Goal: Task Accomplishment & Management: Complete application form

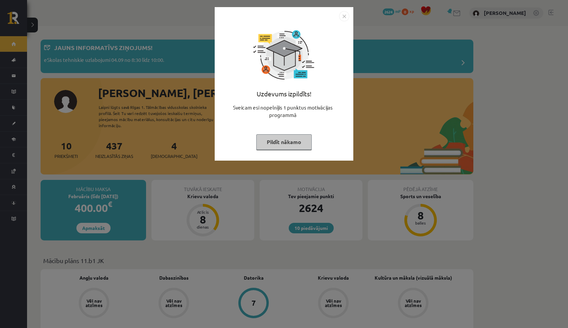
click at [341, 15] on img "Close" at bounding box center [344, 16] width 10 height 10
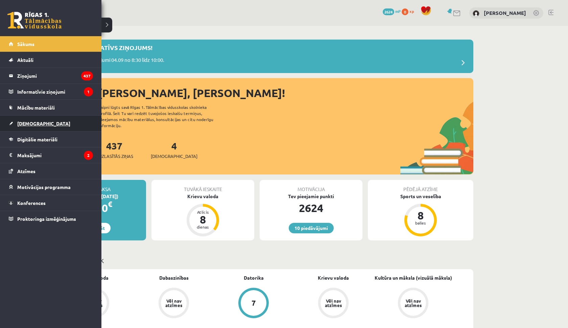
click at [27, 124] on span "[DEMOGRAPHIC_DATA]" at bounding box center [43, 123] width 53 height 6
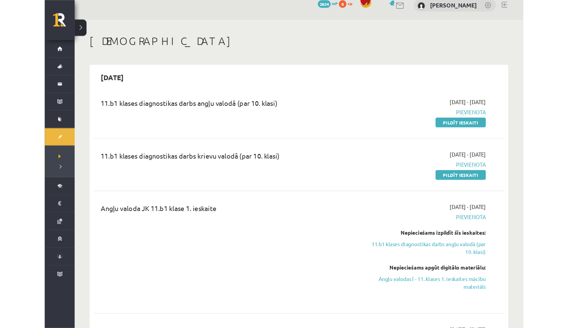
scroll to position [8, 0]
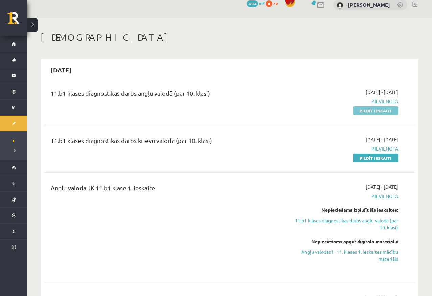
click at [376, 110] on link "Pildīt ieskaiti" at bounding box center [375, 110] width 45 height 9
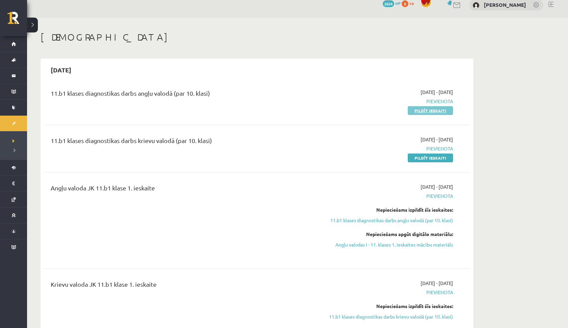
click at [429, 112] on link "Pildīt ieskaiti" at bounding box center [430, 110] width 45 height 9
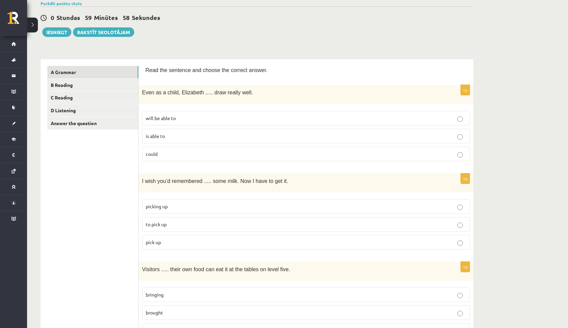
scroll to position [55, 0]
click at [169, 154] on p "could" at bounding box center [306, 154] width 320 height 7
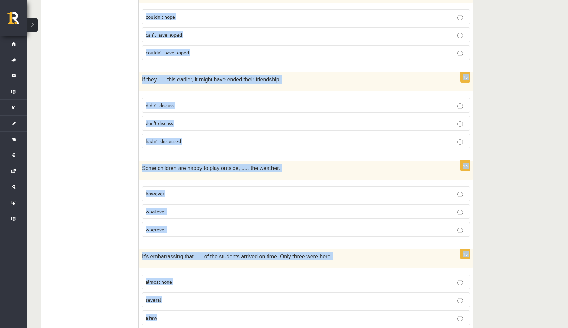
scroll to position [1615, 0]
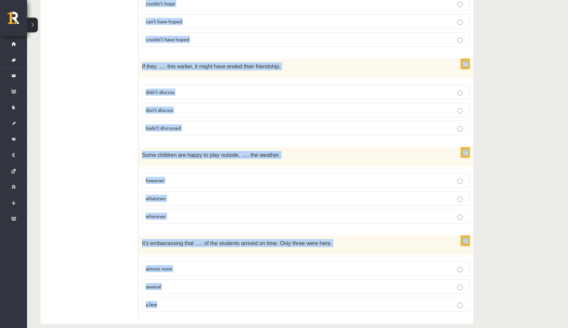
drag, startPoint x: 142, startPoint y: 41, endPoint x: 204, endPoint y: 328, distance: 293.7
copy form "Even as a child, Elizabeth ..... draw really well. will be able to is able to c…"
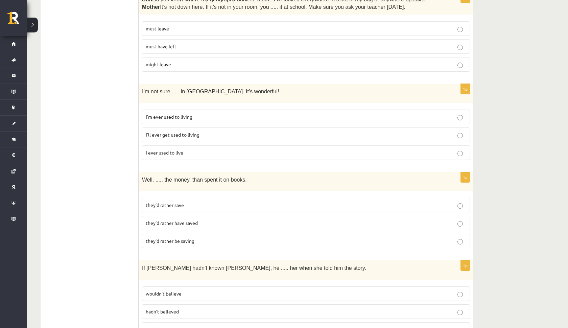
click at [104, 105] on ul "A Grammar B Reading C Reading D Listening Answer the question" at bounding box center [92, 232] width 91 height 1811
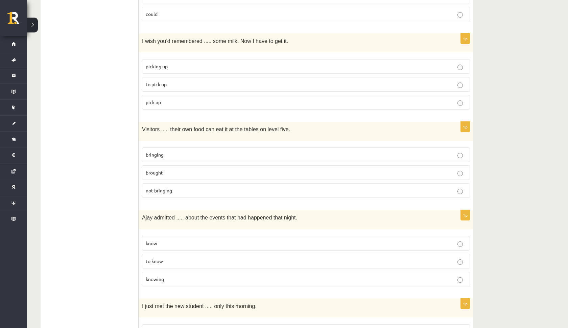
scroll to position [194, 0]
click at [173, 85] on p "to pick up" at bounding box center [306, 85] width 320 height 7
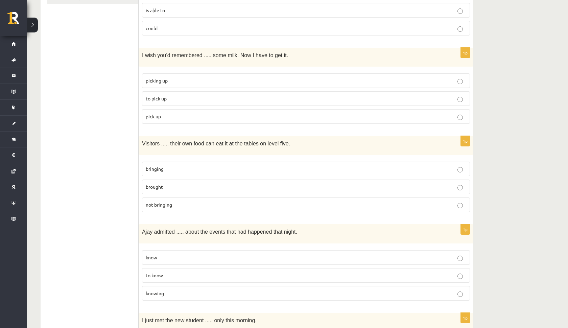
scroll to position [181, 0]
click at [180, 183] on p "brought" at bounding box center [306, 186] width 320 height 7
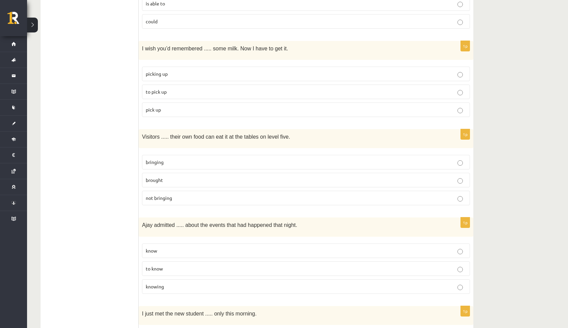
scroll to position [188, 0]
click at [172, 164] on p "bringing" at bounding box center [306, 162] width 320 height 7
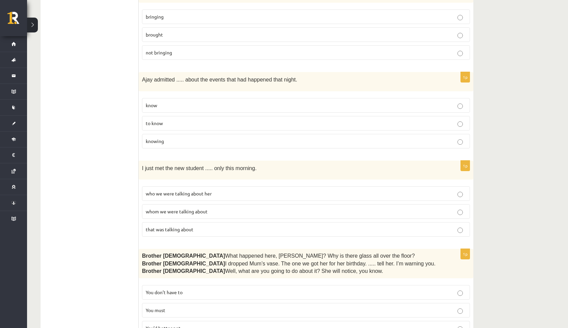
scroll to position [332, 0]
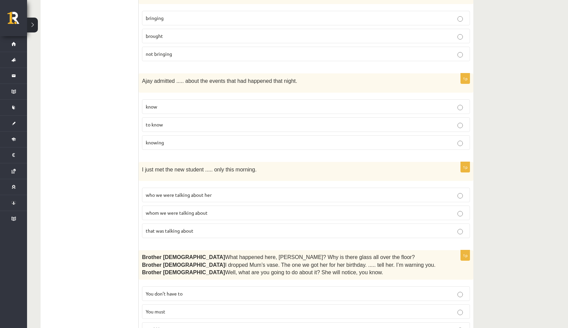
click at [192, 121] on p "to know" at bounding box center [306, 124] width 320 height 7
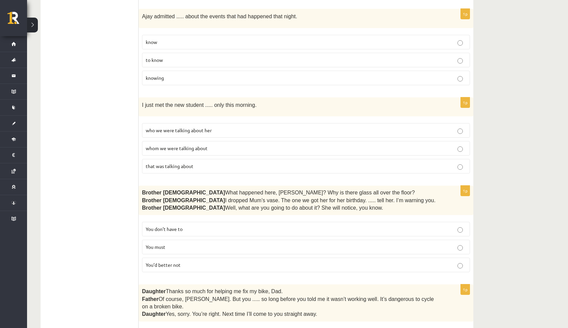
scroll to position [397, 0]
click at [188, 148] on p "whom we were talking about" at bounding box center [306, 147] width 320 height 7
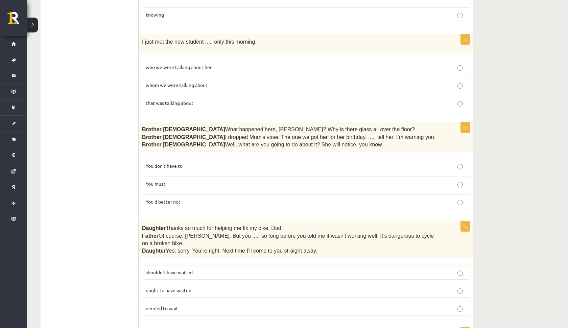
scroll to position [460, 0]
click at [179, 200] on span "You’d better not" at bounding box center [163, 201] width 35 height 6
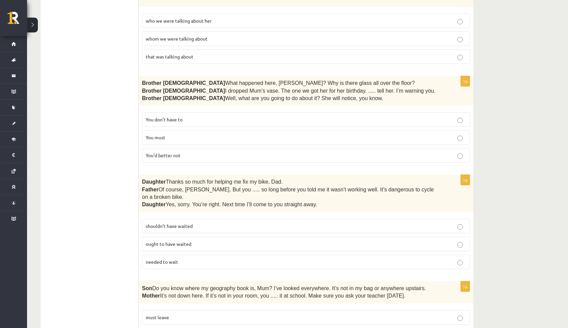
scroll to position [520, 0]
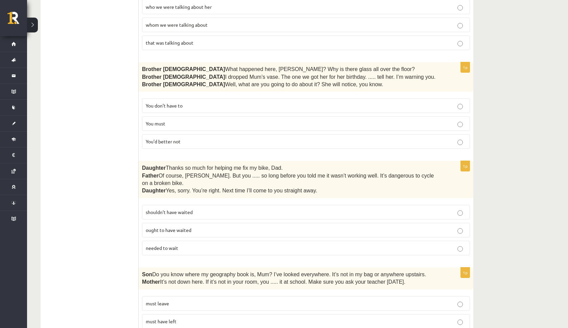
click at [204, 205] on label "shouldn’t have waited" at bounding box center [306, 212] width 328 height 15
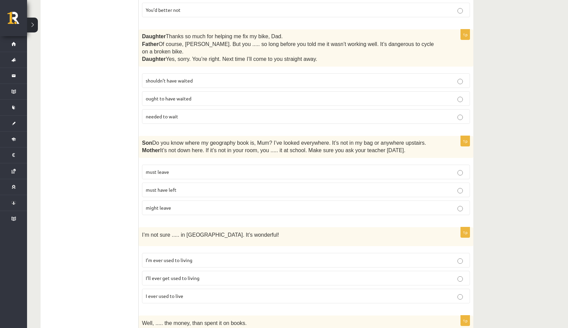
scroll to position [657, 0]
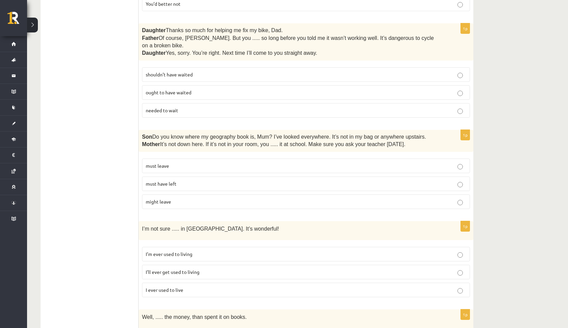
click at [187, 180] on p "must have left" at bounding box center [306, 183] width 320 height 7
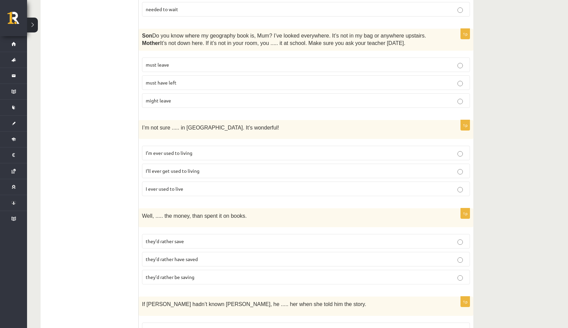
click at [182, 168] on span "I’ll ever get used to living" at bounding box center [173, 171] width 54 height 6
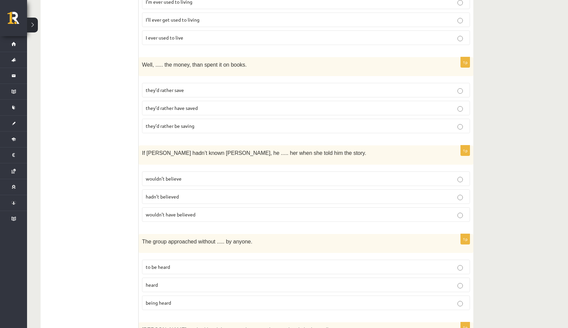
scroll to position [910, 0]
click at [194, 123] on span "they’d rather be saving" at bounding box center [170, 126] width 49 height 6
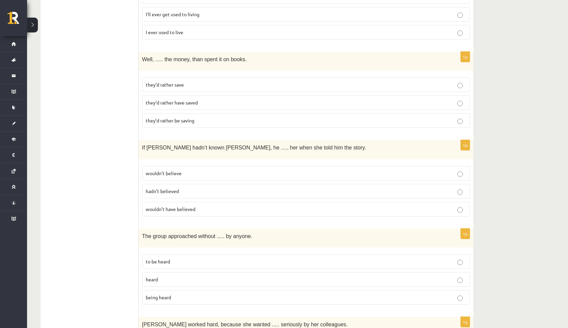
click at [208, 81] on p "they’d rather save" at bounding box center [306, 84] width 320 height 7
click at [217, 117] on p "they’d rather be saving" at bounding box center [306, 120] width 320 height 7
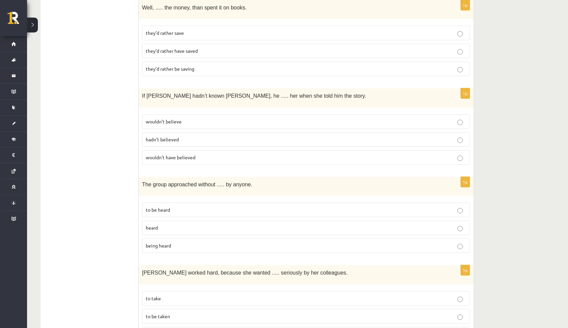
scroll to position [965, 0]
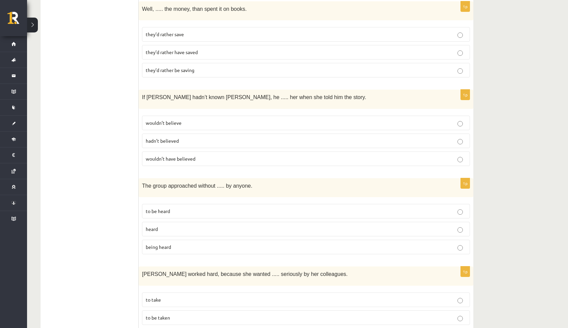
click at [189, 155] on span "wouldn’t have believed" at bounding box center [171, 158] width 50 height 6
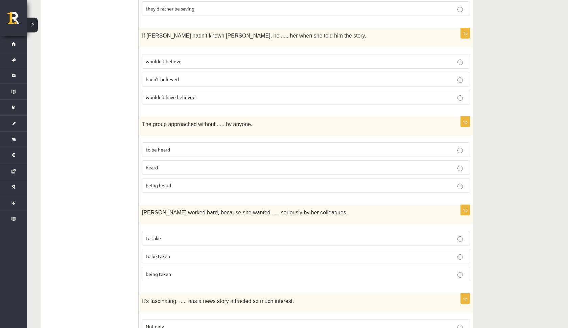
scroll to position [1027, 0]
click at [189, 182] on p "being heard" at bounding box center [306, 185] width 320 height 7
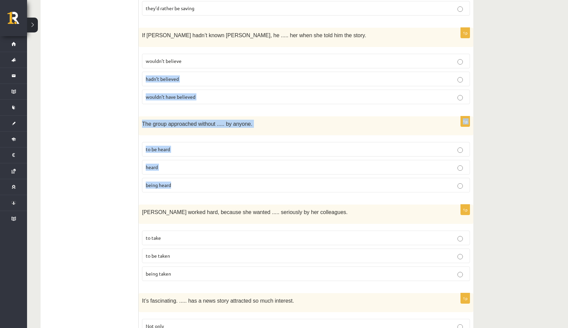
drag, startPoint x: 189, startPoint y: 179, endPoint x: 220, endPoint y: 58, distance: 124.7
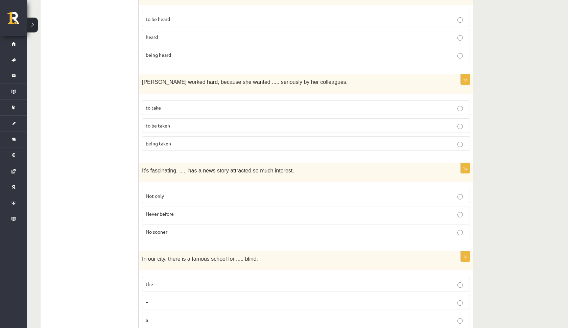
scroll to position [1158, 0]
click at [167, 117] on label "to be taken" at bounding box center [306, 124] width 328 height 15
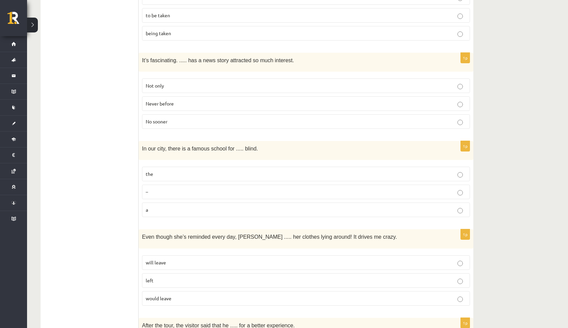
scroll to position [1266, 0]
click at [179, 98] on label "Never before" at bounding box center [306, 105] width 328 height 15
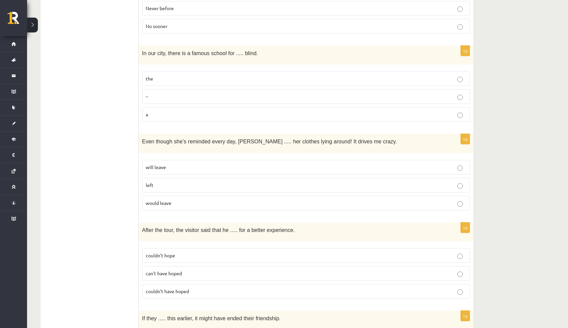
scroll to position [1363, 0]
click at [162, 72] on label "the" at bounding box center [306, 79] width 328 height 15
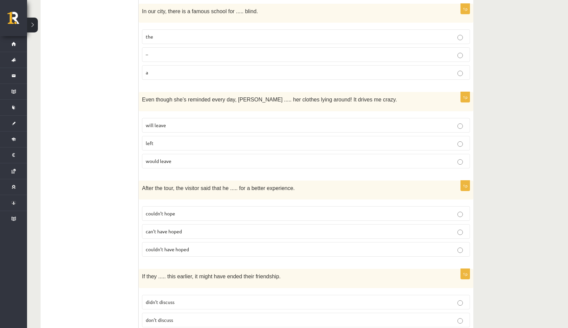
scroll to position [1405, 0]
click at [154, 140] on p "left" at bounding box center [306, 143] width 320 height 7
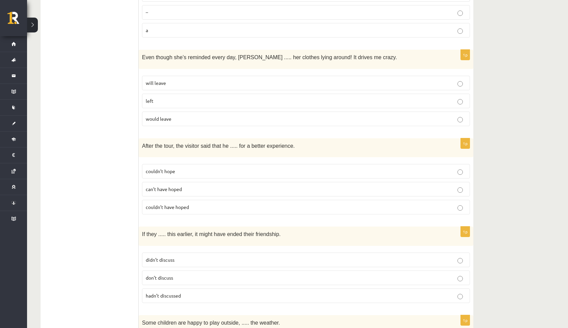
scroll to position [1446, 0]
click at [172, 116] on p "would leave" at bounding box center [306, 119] width 320 height 7
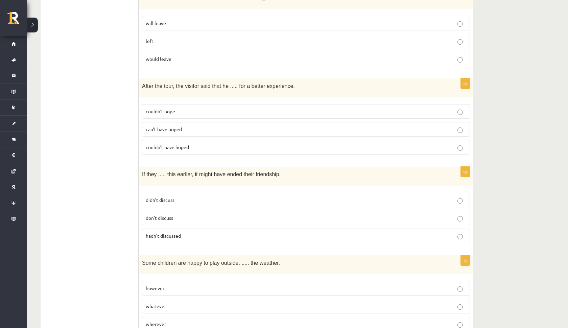
scroll to position [1509, 0]
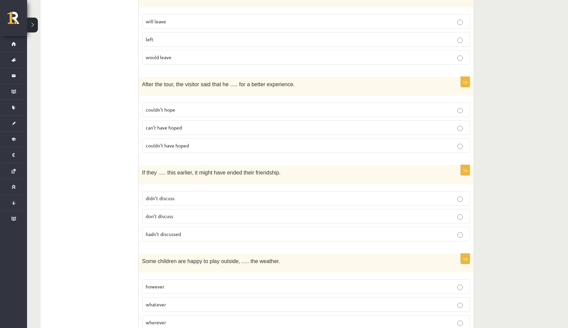
click at [195, 142] on p "couldn’t have hoped" at bounding box center [306, 145] width 320 height 7
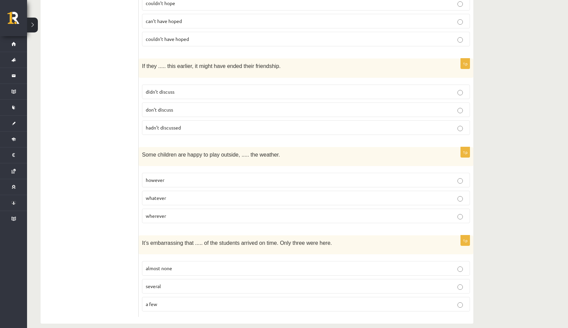
scroll to position [1615, 0]
click at [173, 89] on span "didn’t discuss" at bounding box center [160, 92] width 29 height 6
click at [185, 124] on p "hadn’t discussed" at bounding box center [306, 127] width 320 height 7
click at [188, 177] on p "however" at bounding box center [306, 180] width 320 height 7
click at [171, 195] on p "whatever" at bounding box center [306, 198] width 320 height 7
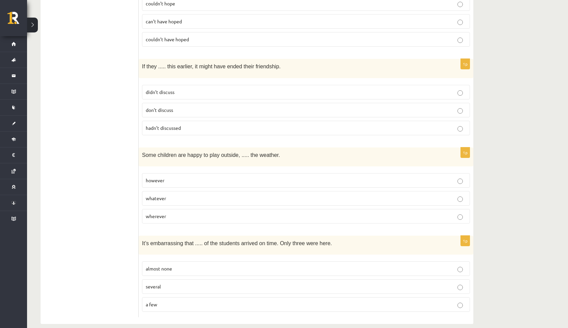
click at [166, 301] on p "a few" at bounding box center [306, 304] width 320 height 7
click at [175, 265] on p "almost none" at bounding box center [306, 268] width 320 height 7
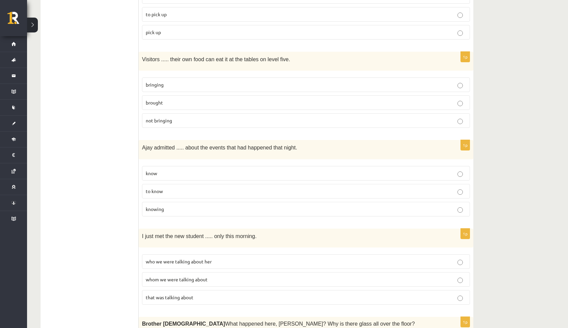
scroll to position [264, 0]
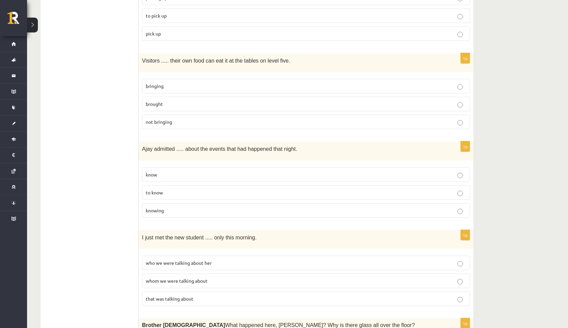
click at [167, 207] on p "knowing" at bounding box center [306, 210] width 320 height 7
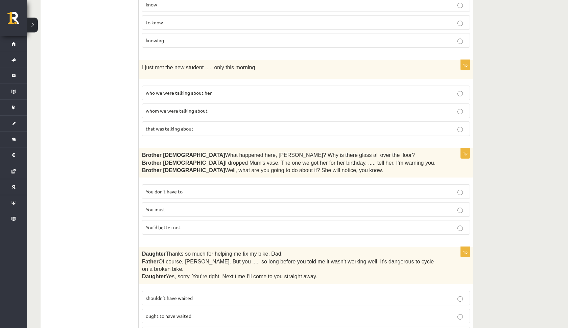
scroll to position [444, 0]
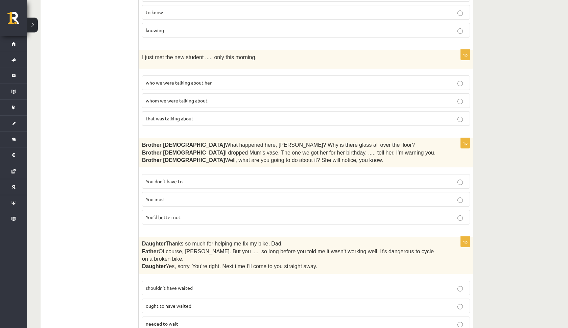
click at [189, 5] on label "to know" at bounding box center [306, 12] width 328 height 15
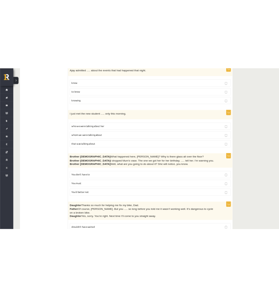
scroll to position [409, 0]
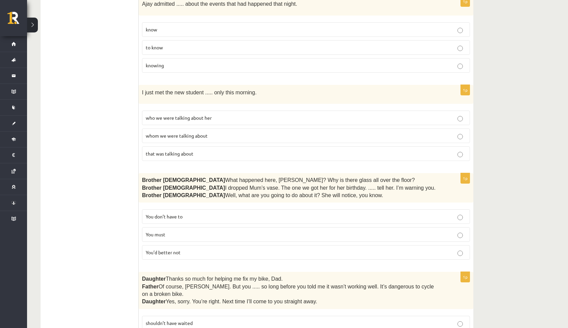
click at [196, 62] on p "knowing" at bounding box center [306, 65] width 320 height 7
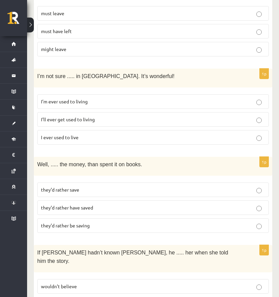
scroll to position [880, 0]
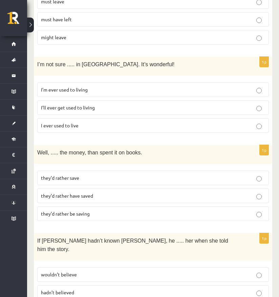
click at [93, 189] on label "they’d rather have saved" at bounding box center [152, 196] width 231 height 15
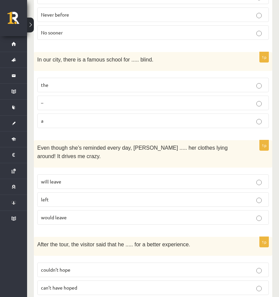
scroll to position [1431, 0]
click at [109, 178] on p "will leave" at bounding box center [153, 181] width 224 height 7
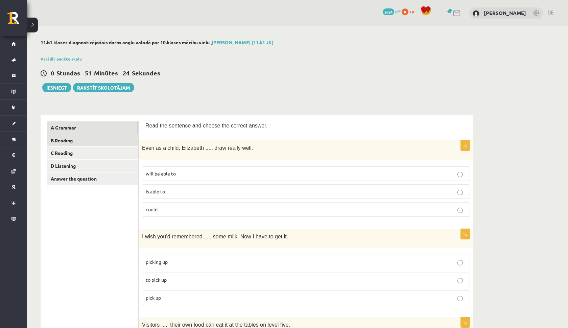
scroll to position [0, 0]
click at [83, 141] on link "B Reading" at bounding box center [92, 140] width 91 height 13
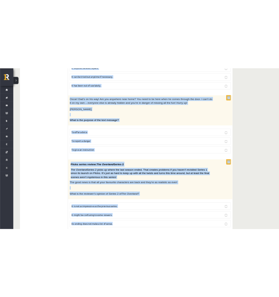
scroll to position [700, 0]
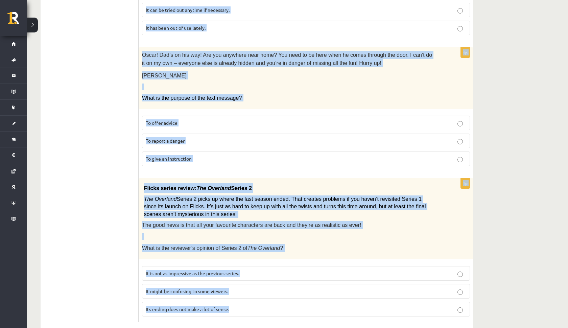
drag, startPoint x: 146, startPoint y: 124, endPoint x: 215, endPoint y: 328, distance: 215.2
copy form "Read the text and choose the correct answer. 1p Home ..... About Fashionista To…"
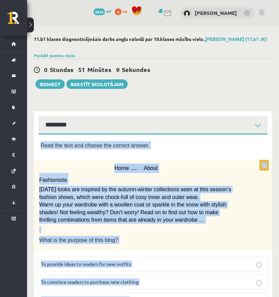
scroll to position [0, 0]
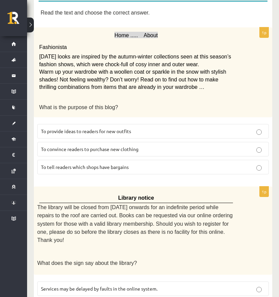
scroll to position [134, 0]
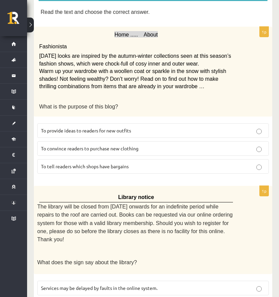
click at [135, 129] on p "To provide ideas to readers for new outfits" at bounding box center [153, 130] width 224 height 7
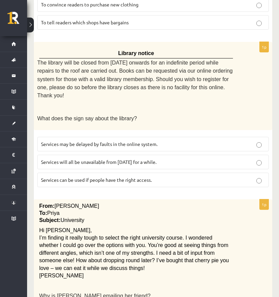
scroll to position [280, 0]
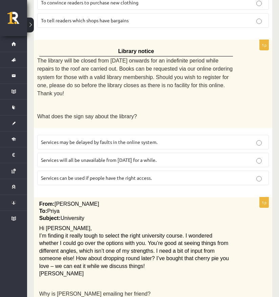
click at [121, 175] on span "Services can be used if people have the right access." at bounding box center [96, 178] width 111 height 6
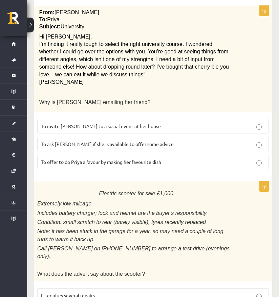
scroll to position [474, 0]
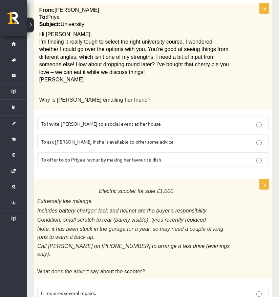
click at [92, 139] on span "To ask Priya if she is available to offer some advice" at bounding box center [107, 142] width 133 height 6
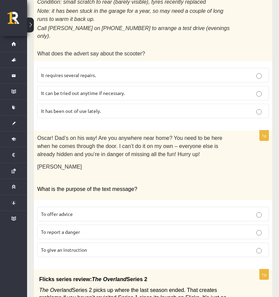
scroll to position [677, 0]
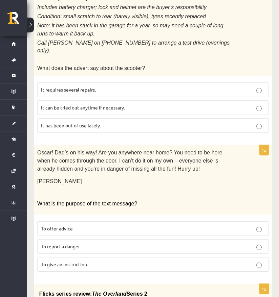
click at [77, 118] on label "It has been out of use lately." at bounding box center [152, 125] width 231 height 15
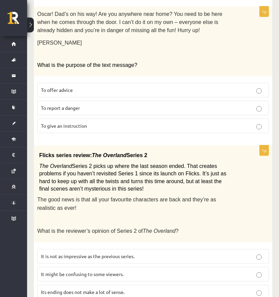
scroll to position [815, 0]
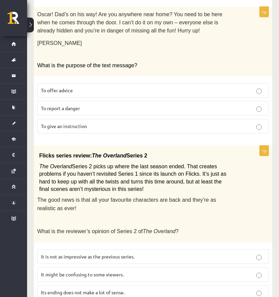
click at [86, 119] on label "To give an instruction" at bounding box center [152, 126] width 231 height 15
click at [79, 267] on label "It might be confusing to some viewers." at bounding box center [152, 274] width 231 height 15
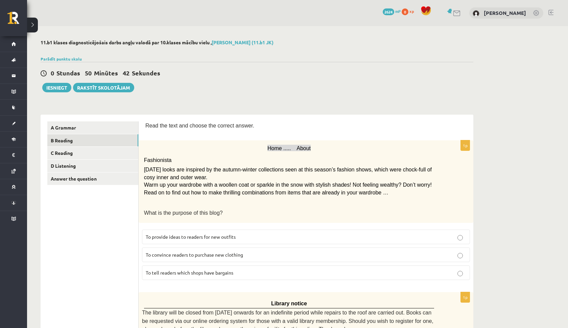
scroll to position [0, 0]
click at [256, 257] on label "To convince readers to purchase new clothing" at bounding box center [306, 254] width 328 height 15
click at [252, 247] on label "To convince readers to purchase new clothing" at bounding box center [306, 254] width 328 height 15
click at [250, 241] on label "To provide ideas to readers for new outfits" at bounding box center [306, 237] width 328 height 15
click at [88, 153] on link "C Reading" at bounding box center [92, 153] width 91 height 13
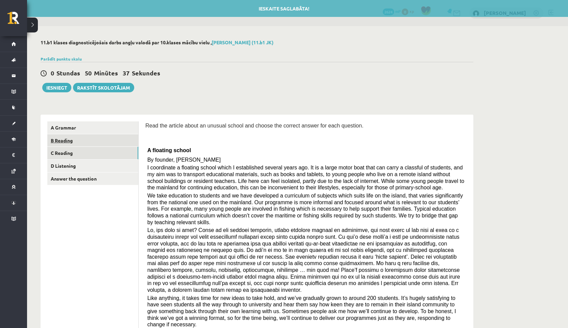
click at [71, 141] on link "B Reading" at bounding box center [92, 140] width 91 height 13
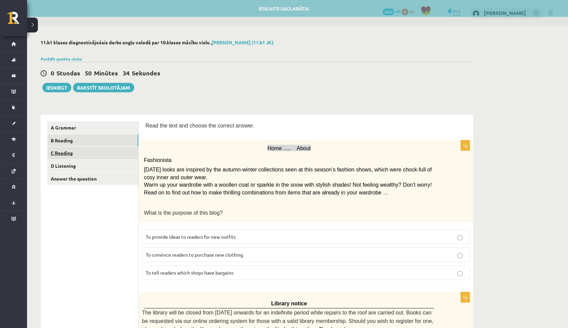
click at [71, 154] on link "C Reading" at bounding box center [92, 153] width 91 height 13
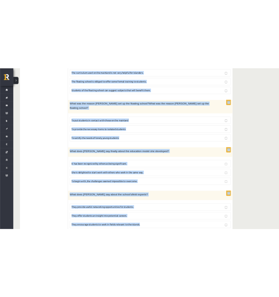
scroll to position [570, 0]
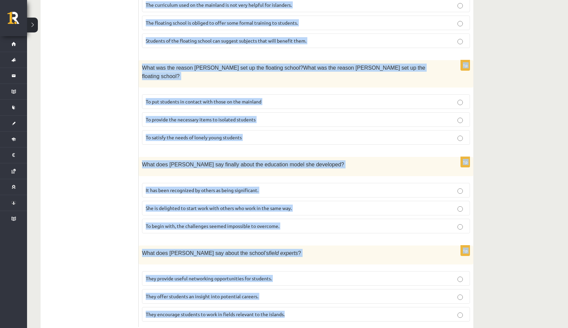
drag, startPoint x: 145, startPoint y: 123, endPoint x: 307, endPoint y: 295, distance: 236.5
copy form "Read the article about an unusual school and choose the correct answer for each…"
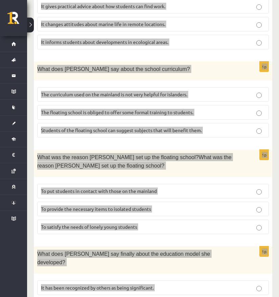
drag, startPoint x: 134, startPoint y: 39, endPoint x: 232, endPoint y: 155, distance: 153.0
click at [232, 155] on p "What was the reason Anna set up the floating school?What was the reason Anna se…" at bounding box center [135, 161] width 197 height 17
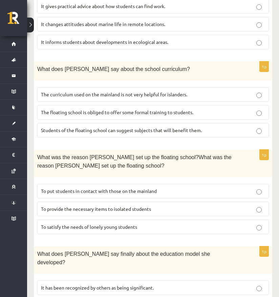
click at [236, 150] on div "What was the reason Anna set up the floating school?What was the reason Anna se…" at bounding box center [153, 163] width 238 height 27
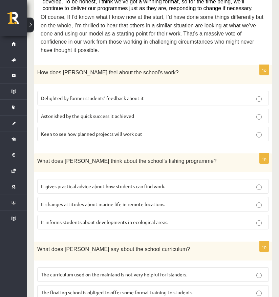
scroll to position [389, 0]
click at [151, 95] on p "Delighted by former students’ feedback about it" at bounding box center [153, 98] width 224 height 7
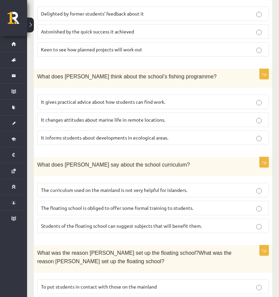
scroll to position [474, 0]
click at [84, 135] on span "It informs students about developments in ecological areas." at bounding box center [104, 138] width 127 height 6
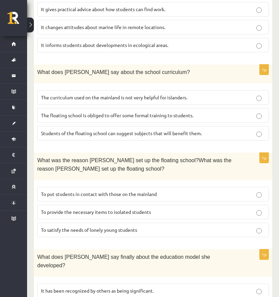
scroll to position [567, 0]
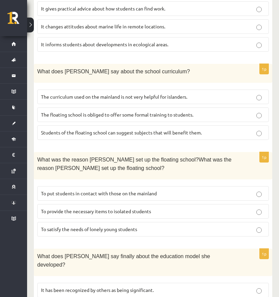
click at [71, 93] on p "The curriculum used on the mainland is not very helpful for islanders." at bounding box center [153, 96] width 224 height 7
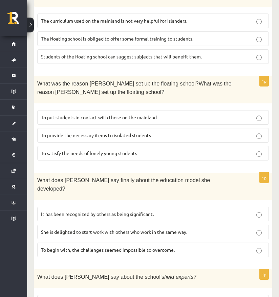
scroll to position [653, 0]
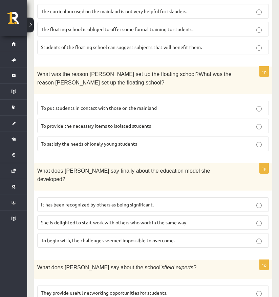
click at [102, 123] on span "To provide the necessary items to isolated students" at bounding box center [96, 126] width 110 height 6
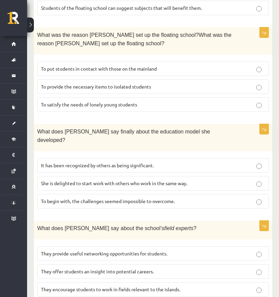
scroll to position [692, 0]
click at [86, 163] on span "It has been recognized by others as being significant." at bounding box center [97, 166] width 113 height 6
click at [105, 265] on label "They offer students an insight into potential careers." at bounding box center [152, 272] width 231 height 15
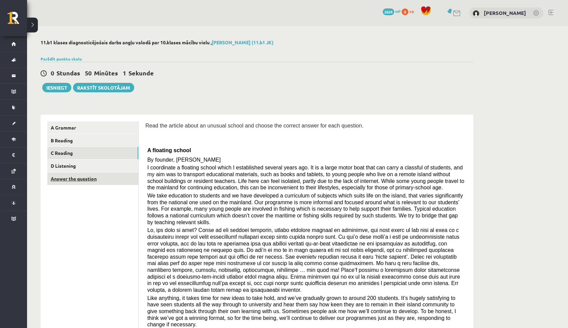
scroll to position [0, 0]
click at [60, 162] on link "D Listening" at bounding box center [92, 166] width 91 height 13
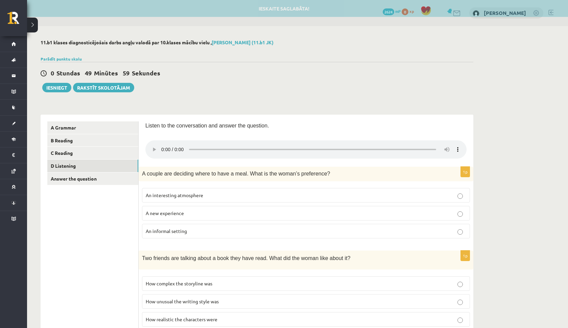
click at [162, 145] on audio at bounding box center [305, 149] width 321 height 18
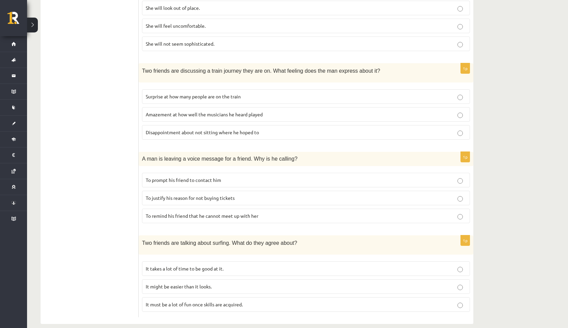
scroll to position [363, 0]
click at [195, 284] on span "It might be easier than it looks." at bounding box center [179, 287] width 66 height 6
click at [210, 266] on span "It takes a lot of time to be good at it." at bounding box center [185, 269] width 78 height 6
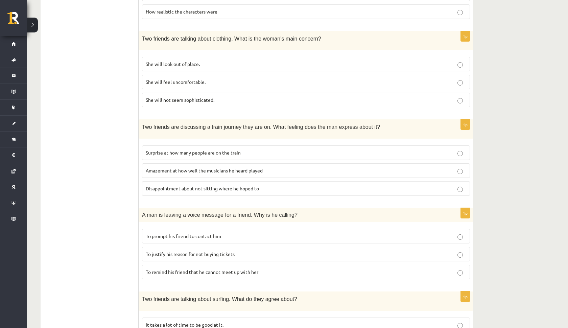
scroll to position [307, 0]
click at [212, 251] on span "To justify his reason for not buying tickets" at bounding box center [190, 254] width 89 height 6
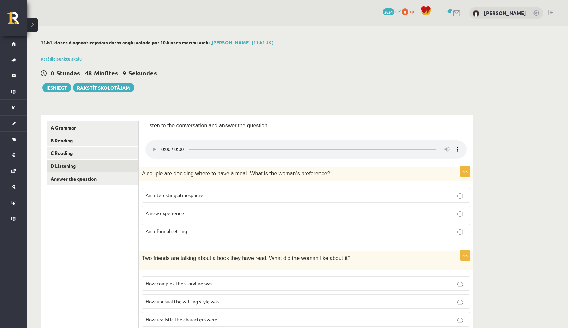
scroll to position [0, 0]
click at [291, 144] on audio at bounding box center [305, 149] width 321 height 18
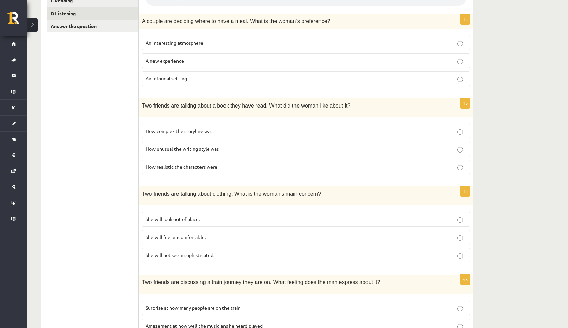
scroll to position [152, 0]
click at [198, 75] on p "An informal setting" at bounding box center [306, 78] width 320 height 7
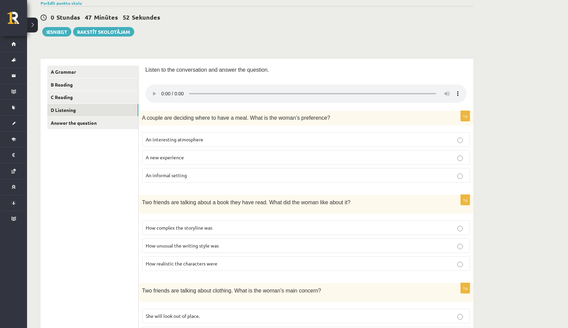
click at [170, 88] on audio at bounding box center [305, 94] width 321 height 18
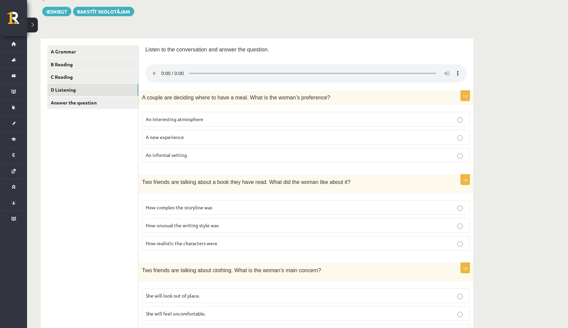
scroll to position [76, 0]
click at [153, 70] on audio at bounding box center [305, 73] width 321 height 18
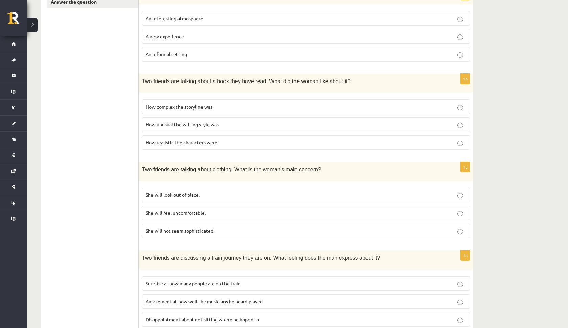
scroll to position [163, 0]
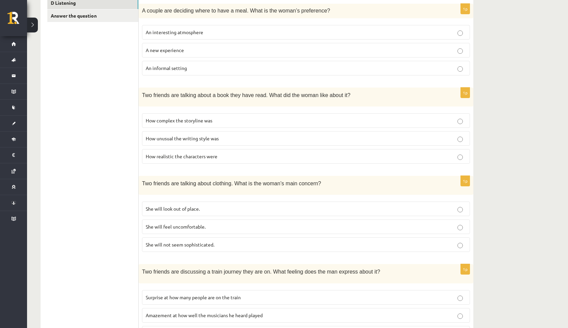
click at [342, 149] on label "How realistic the characters were" at bounding box center [306, 156] width 328 height 15
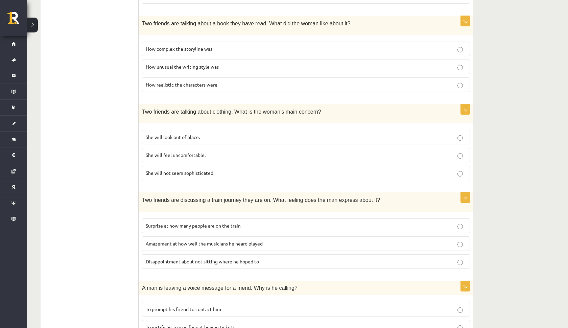
scroll to position [235, 0]
click at [330, 150] on label "She will feel uncomfortable." at bounding box center [306, 155] width 328 height 15
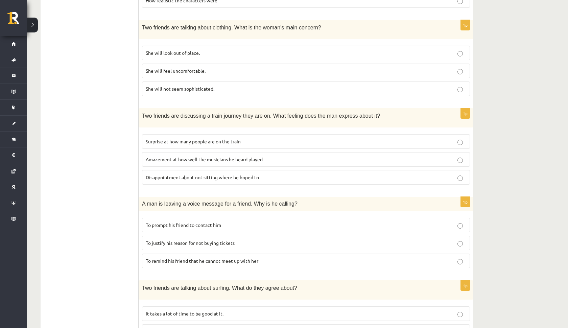
scroll to position [319, 0]
click at [326, 174] on p "Disappointment about not sitting where he hoped to" at bounding box center [306, 177] width 320 height 7
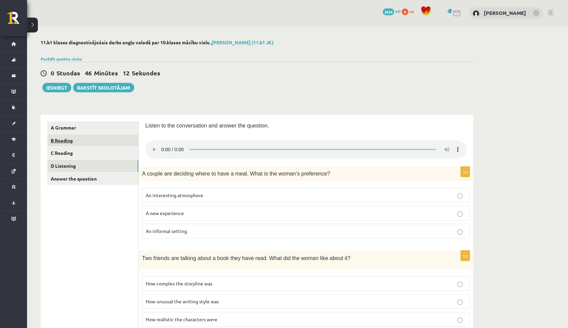
scroll to position [0, 0]
click at [77, 178] on link "Answer the question" at bounding box center [92, 178] width 91 height 13
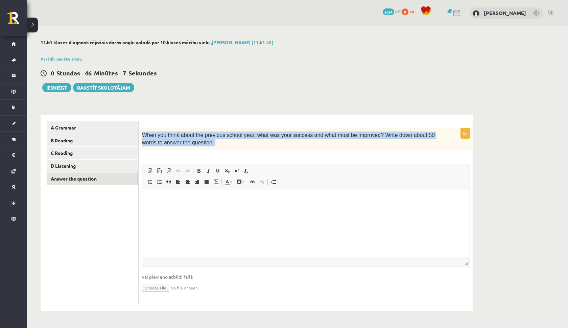
drag, startPoint x: 142, startPoint y: 136, endPoint x: 205, endPoint y: 154, distance: 65.3
click at [205, 154] on div "0p When you think about the previous school year, what was your success and wha…" at bounding box center [306, 216] width 335 height 176
copy div "When you think about the previous school year, what was your success and what m…"
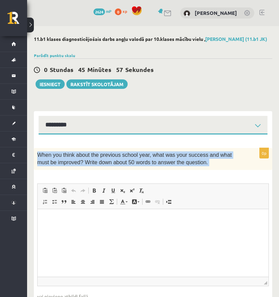
copy div "When you think about the previous school year, what was your success and what m…"
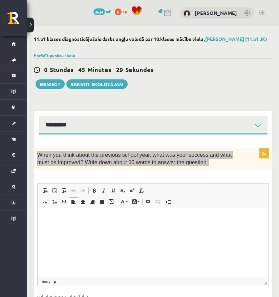
click at [165, 230] on html at bounding box center [153, 219] width 231 height 21
paste body "Rich Text Editor, wiswyg-editor-user-answer-47024729031840"
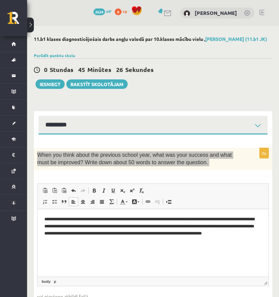
click at [212, 218] on p "**********" at bounding box center [152, 229] width 217 height 27
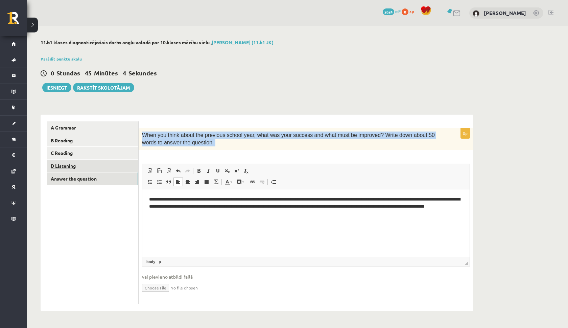
click at [83, 166] on link "D Listening" at bounding box center [92, 166] width 91 height 13
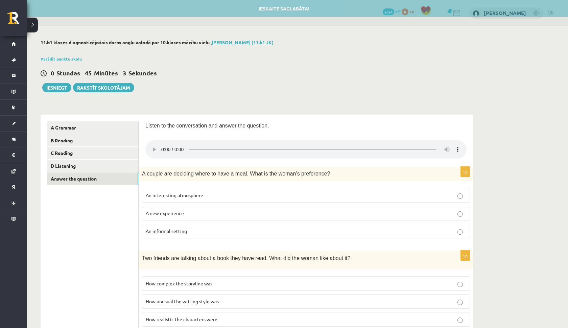
click at [85, 177] on link "Answer the question" at bounding box center [92, 178] width 91 height 13
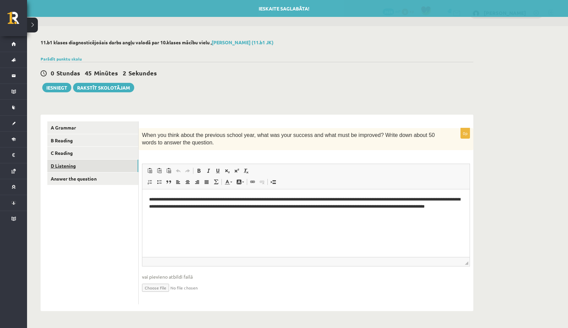
click at [93, 165] on link "D Listening" at bounding box center [92, 166] width 91 height 13
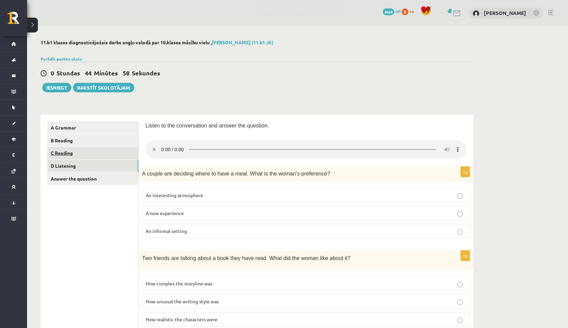
click at [66, 151] on link "C Reading" at bounding box center [92, 153] width 91 height 13
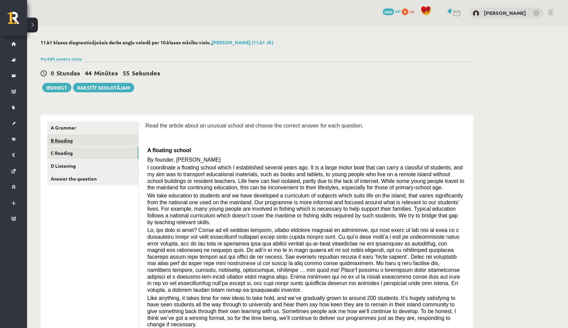
click at [85, 137] on link "B Reading" at bounding box center [92, 140] width 91 height 13
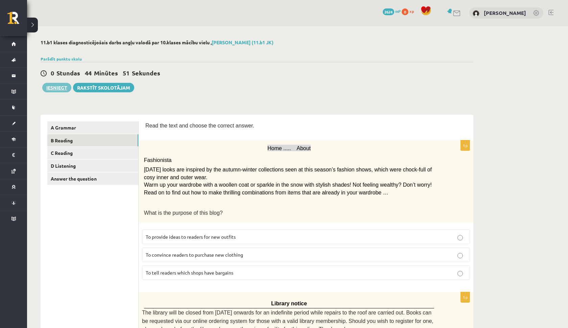
click at [58, 89] on button "Iesniegt" at bounding box center [56, 87] width 29 height 9
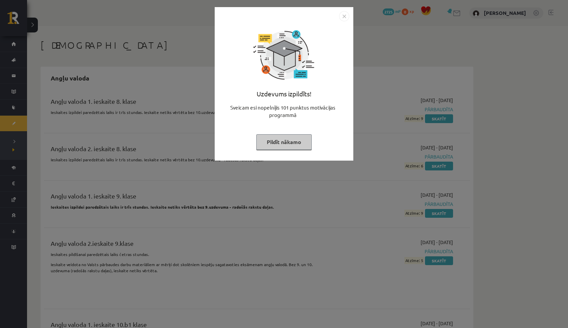
click at [343, 17] on img "Close" at bounding box center [344, 16] width 10 height 10
